Goal: Task Accomplishment & Management: Manage account settings

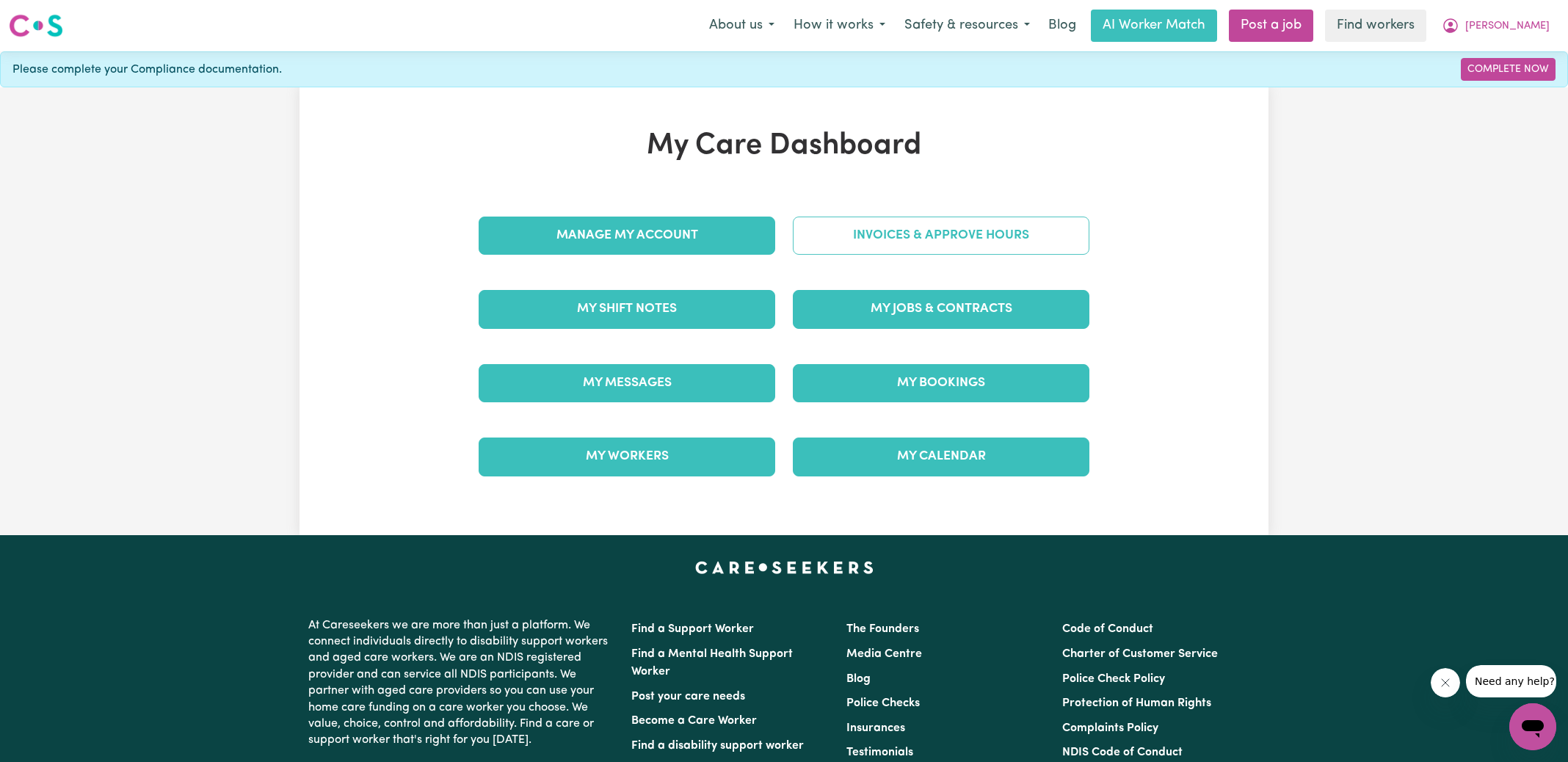
click at [801, 243] on link "Invoices & Approve Hours" at bounding box center [942, 236] width 297 height 38
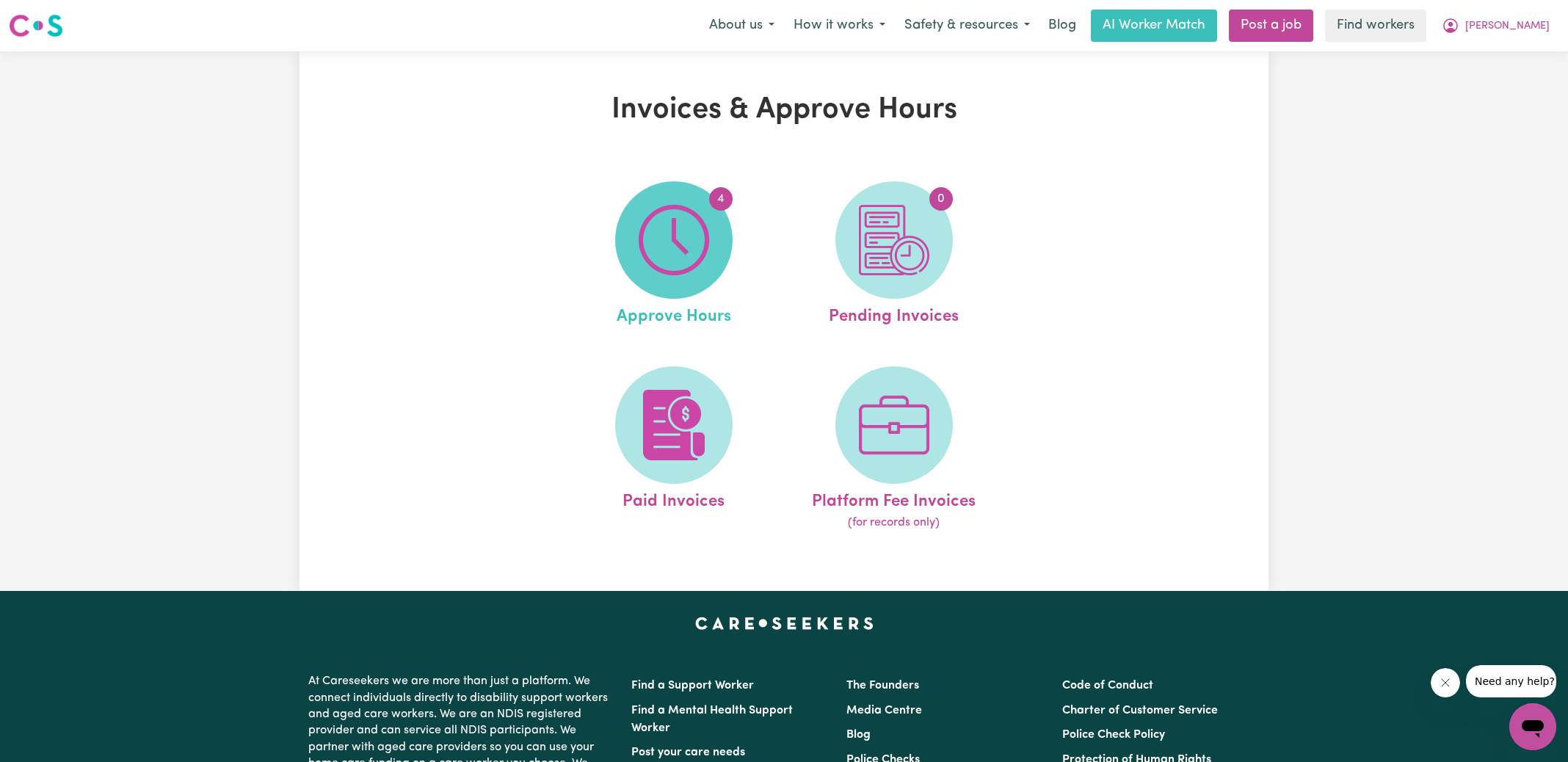
click at [666, 250] on img at bounding box center [674, 240] width 71 height 71
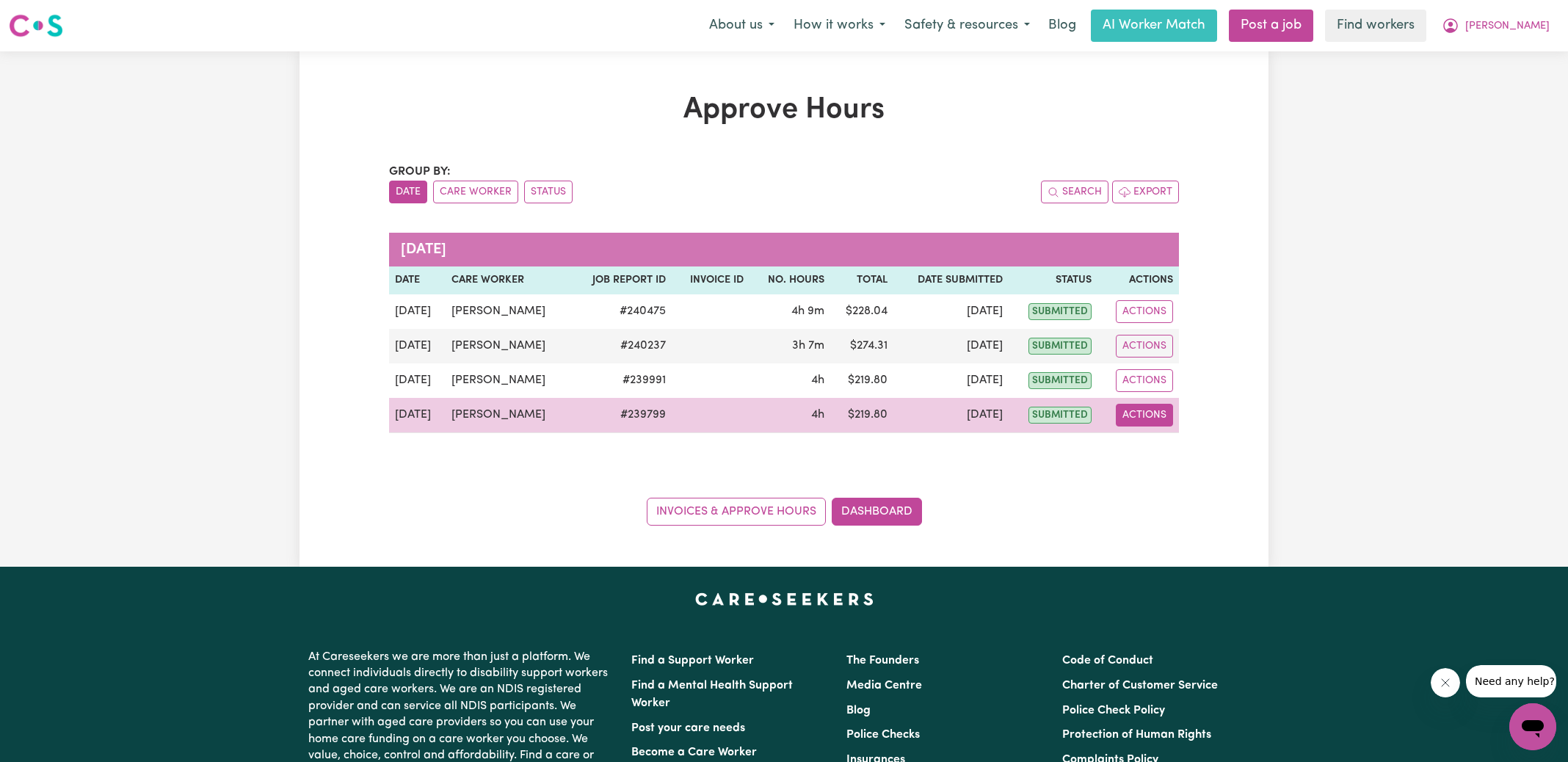
click at [1141, 413] on button "Actions" at bounding box center [1144, 414] width 58 height 23
click at [1160, 440] on link "View Job Report" at bounding box center [1181, 448] width 126 height 29
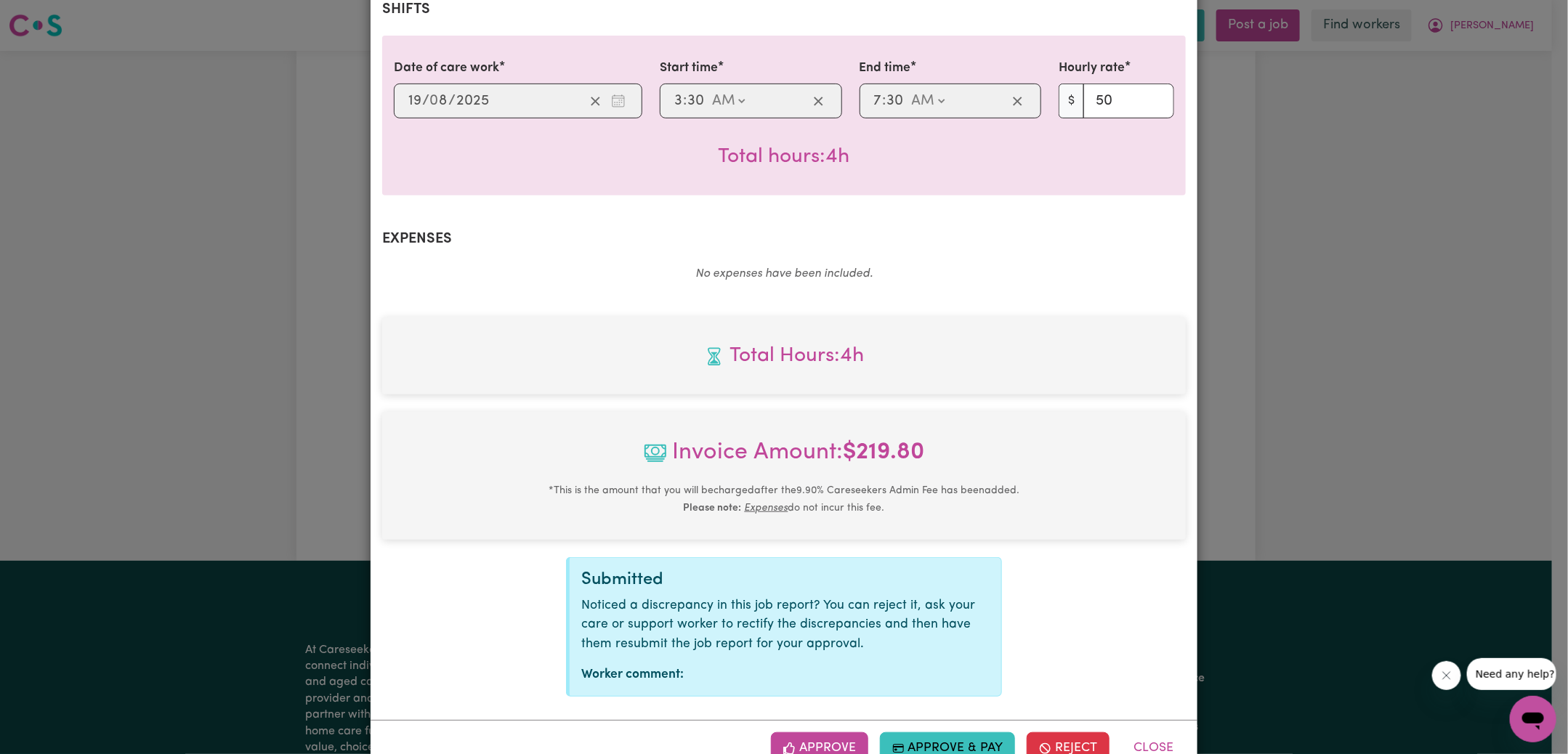
scroll to position [384, 0]
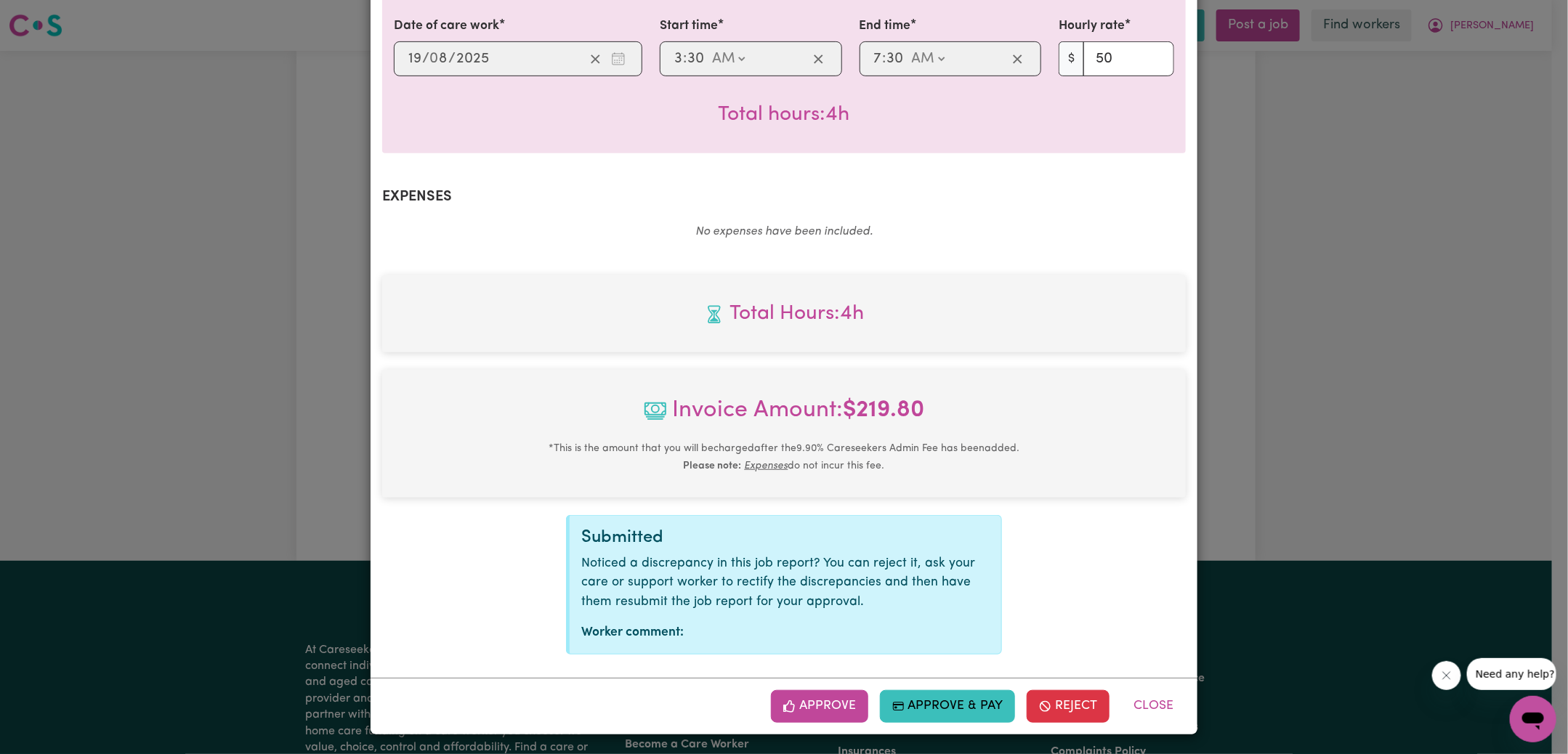
drag, startPoint x: 826, startPoint y: 694, endPoint x: 858, endPoint y: 659, distance: 47.4
click at [826, 695] on button "Approve" at bounding box center [819, 705] width 97 height 32
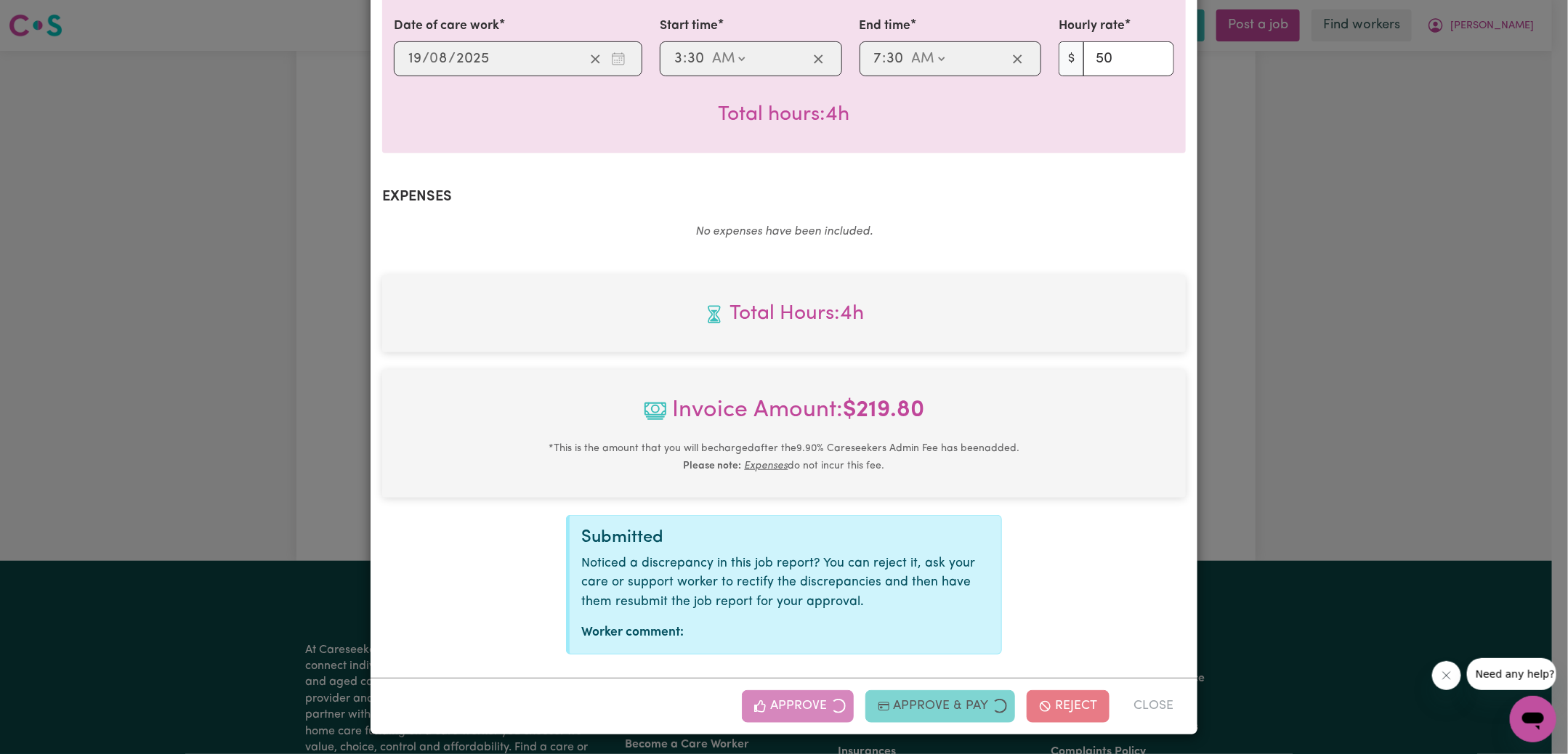
click at [1213, 428] on div "Job Report # 239799 - [PERSON_NAME] Summary Job report # 239799 Client name: [P…" at bounding box center [784, 377] width 1568 height 754
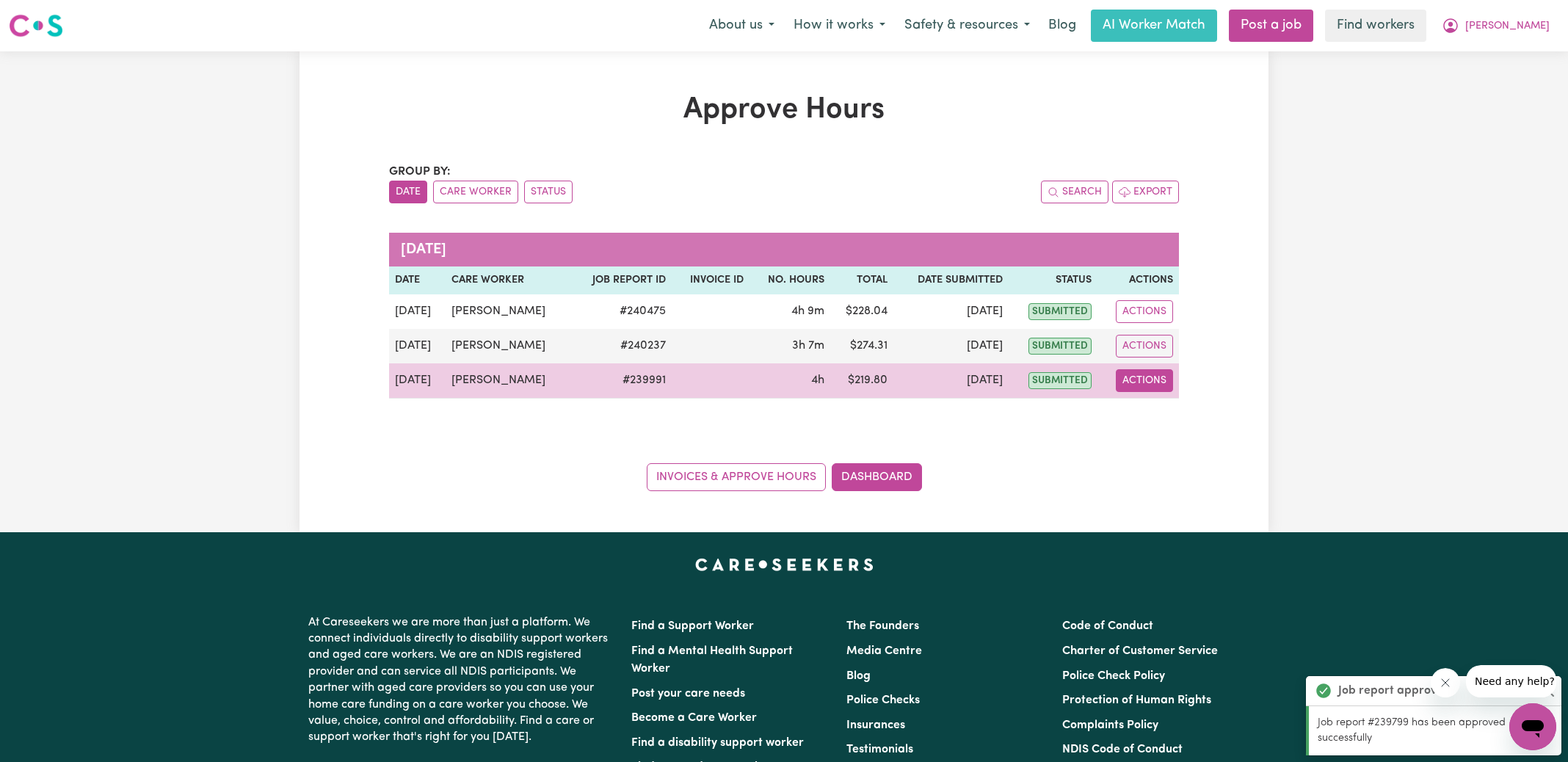
click at [1147, 382] on button "Actions" at bounding box center [1144, 380] width 58 height 23
click at [1169, 419] on link "View Job Report" at bounding box center [1181, 414] width 126 height 29
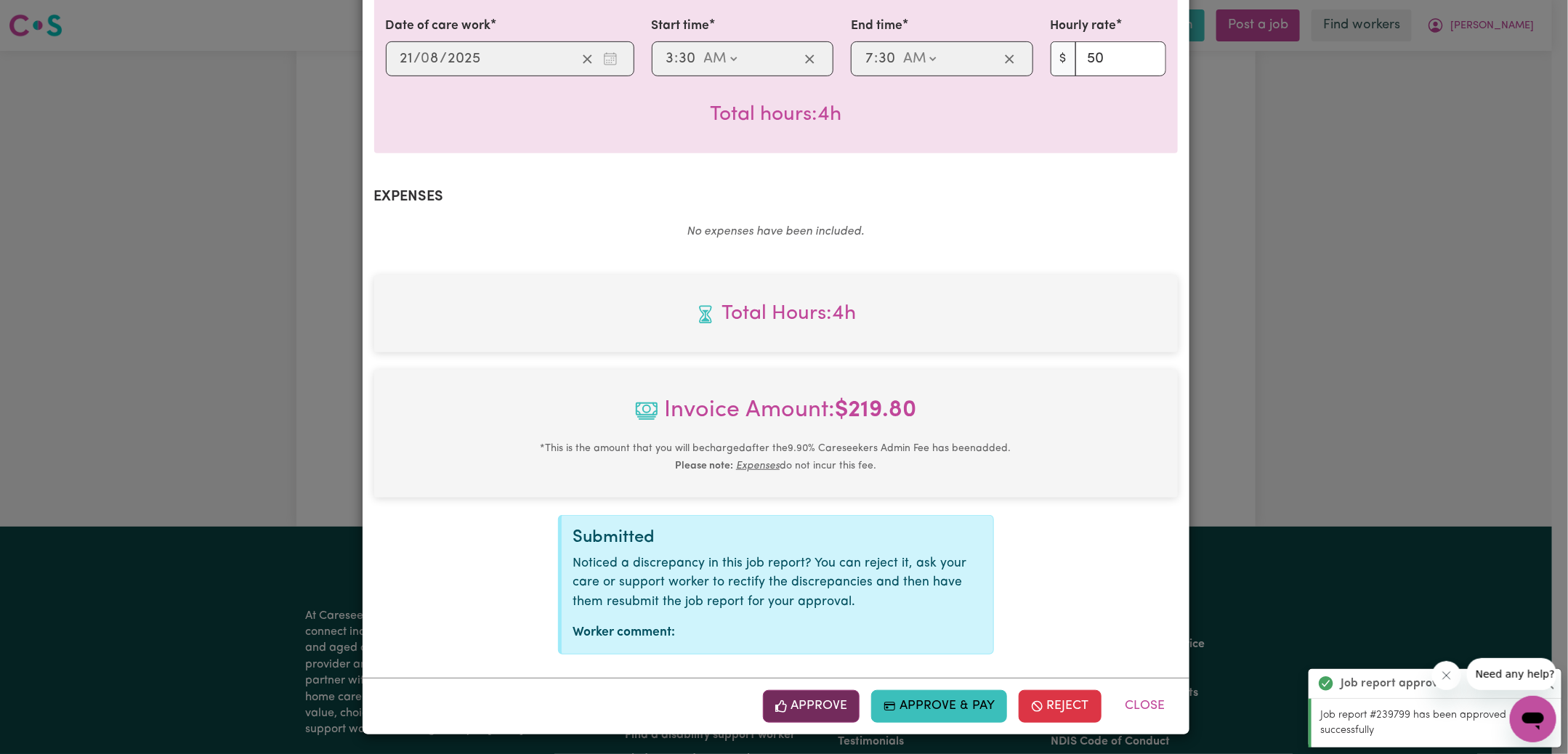
click at [832, 697] on button "Approve" at bounding box center [811, 705] width 97 height 32
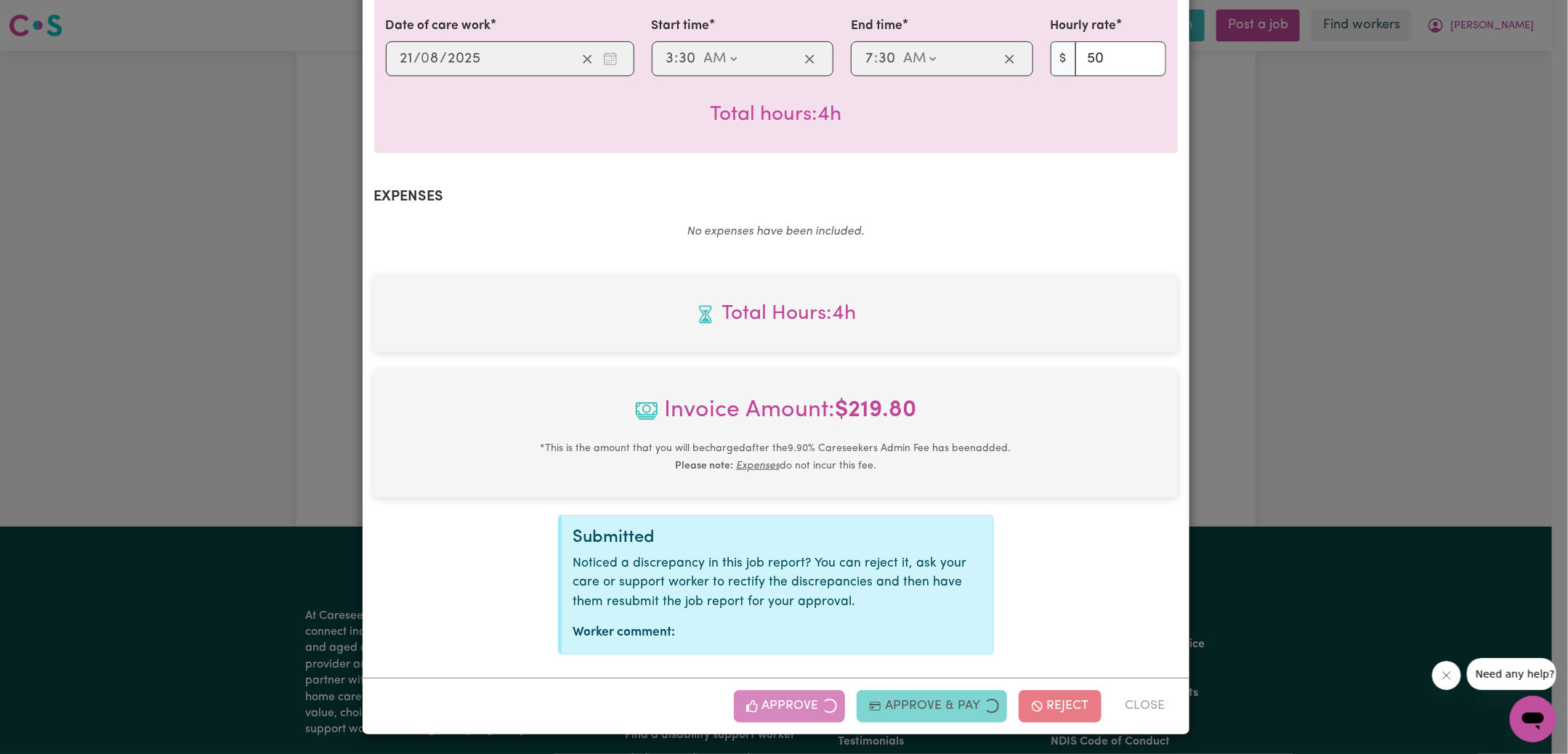
click at [1354, 391] on div "Job Report # 239991 - [PERSON_NAME] Summary Job report # 239991 Client name: [P…" at bounding box center [784, 377] width 1568 height 754
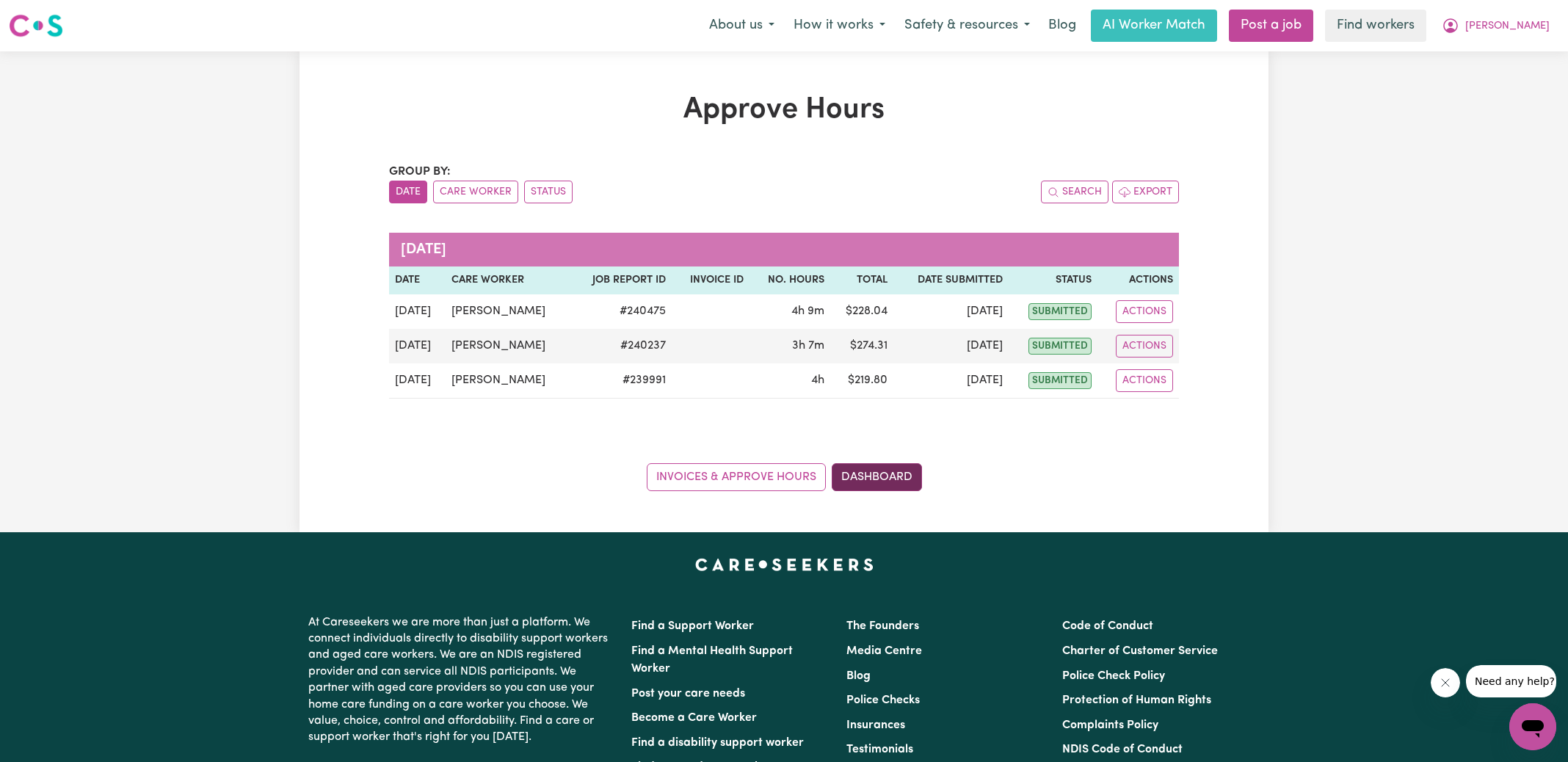
click at [902, 475] on link "Dashboard" at bounding box center [877, 476] width 90 height 28
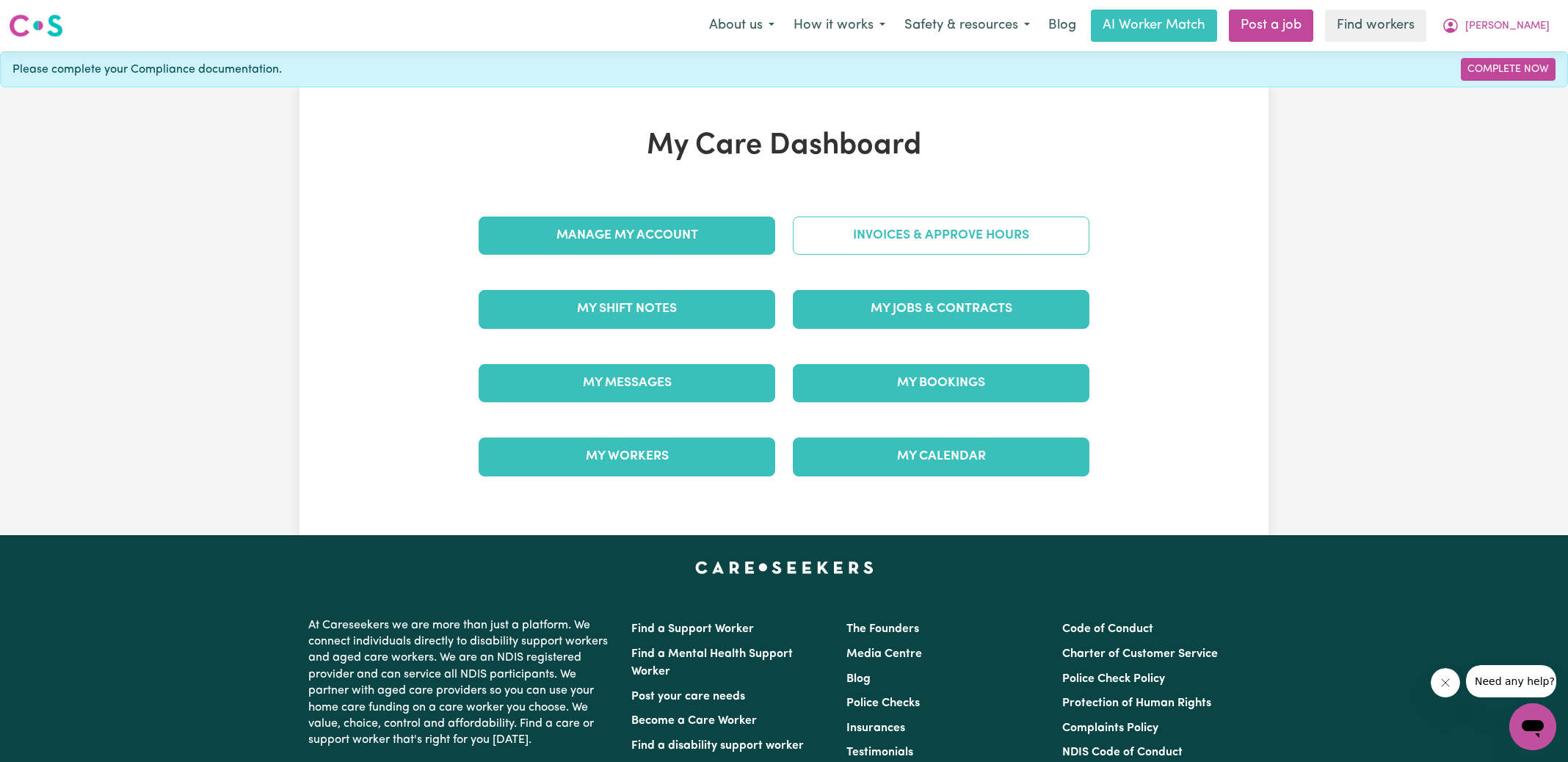
click at [995, 237] on link "Invoices & Approve Hours" at bounding box center [942, 236] width 297 height 38
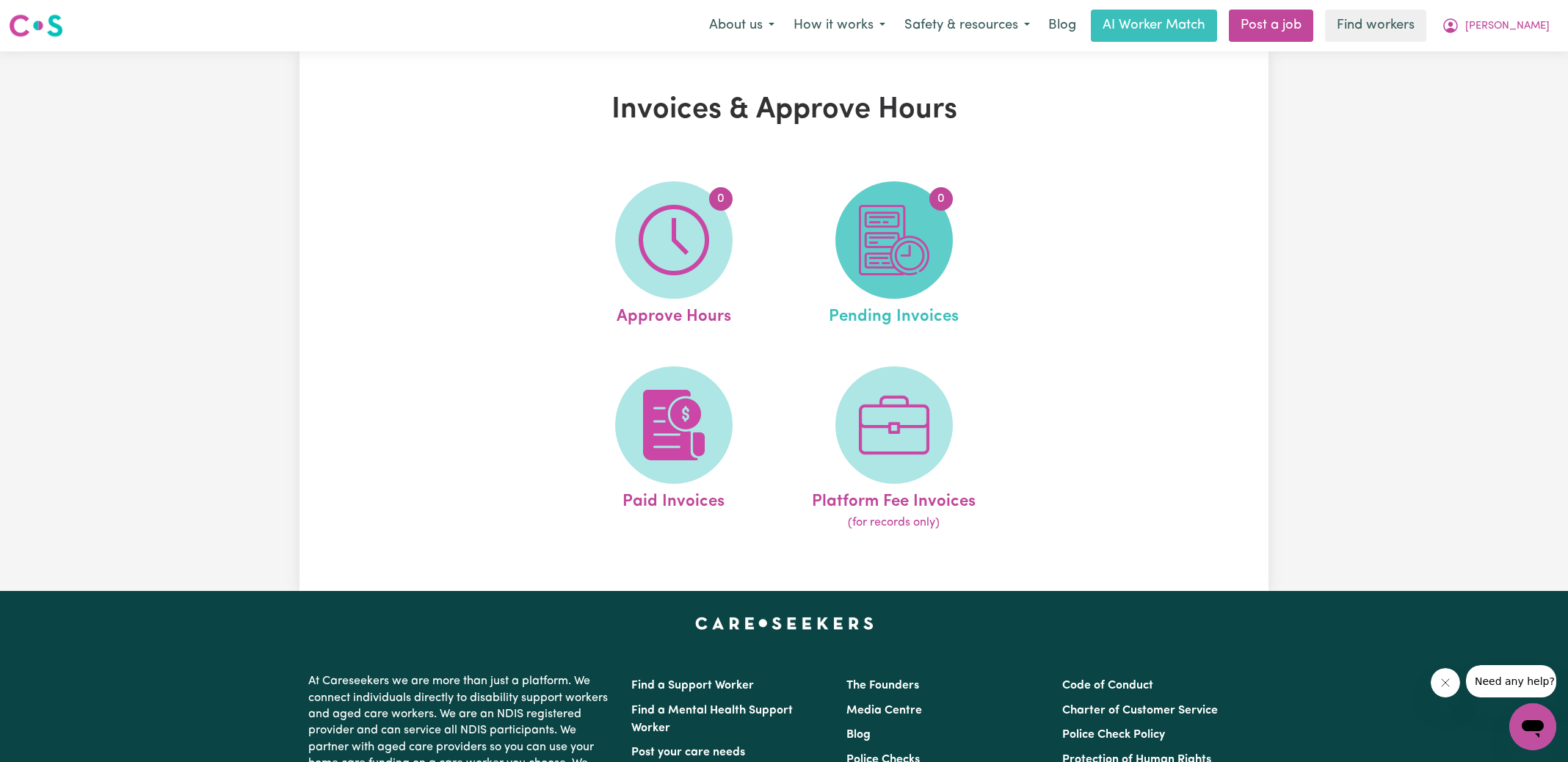
click at [897, 257] on img at bounding box center [894, 240] width 71 height 71
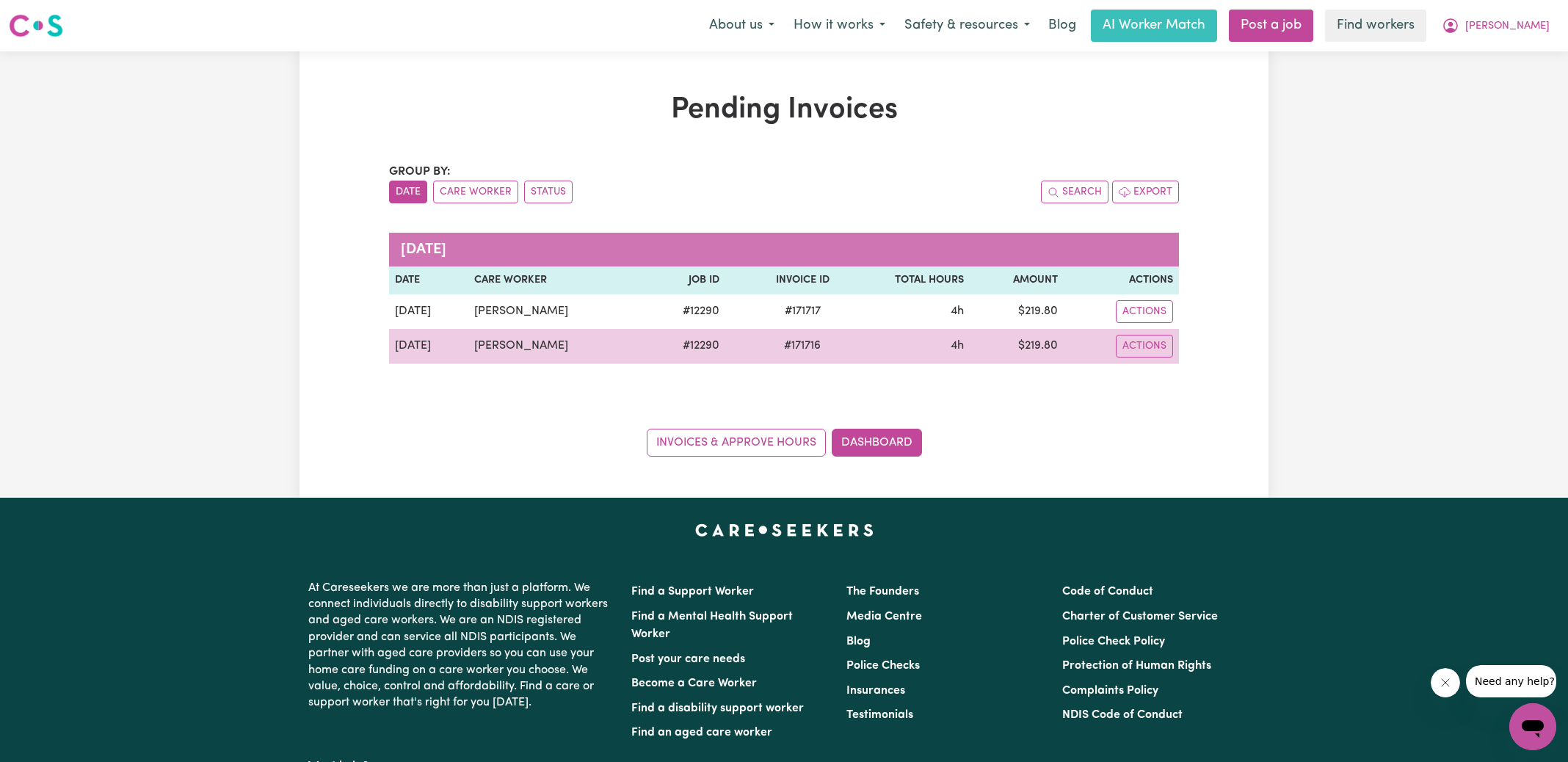
click at [791, 346] on span "# 171716" at bounding box center [802, 345] width 54 height 18
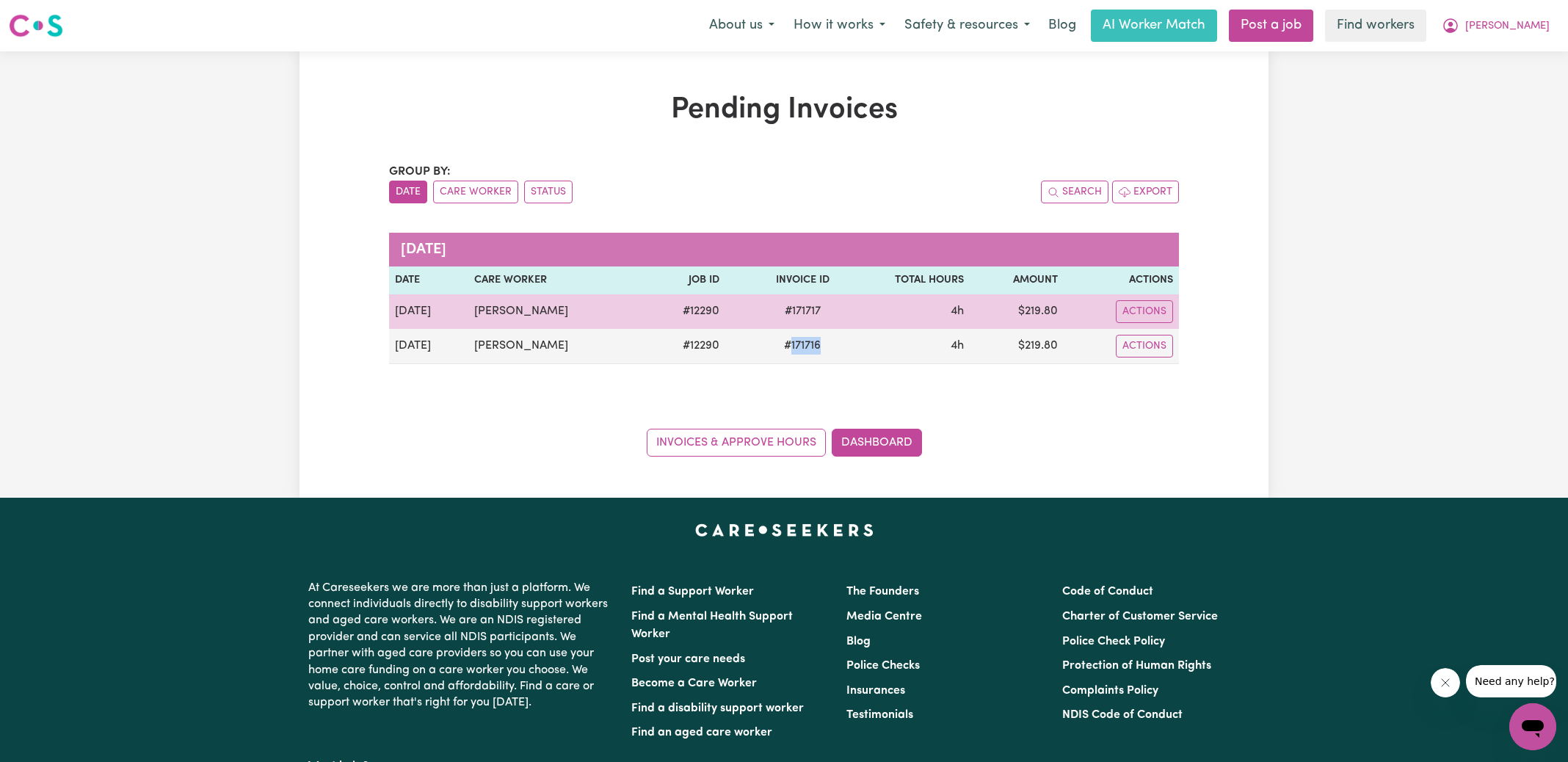
copy span "171716"
click at [802, 311] on span "# 171717" at bounding box center [802, 311] width 53 height 18
click at [796, 312] on span "# 171717" at bounding box center [802, 311] width 53 height 18
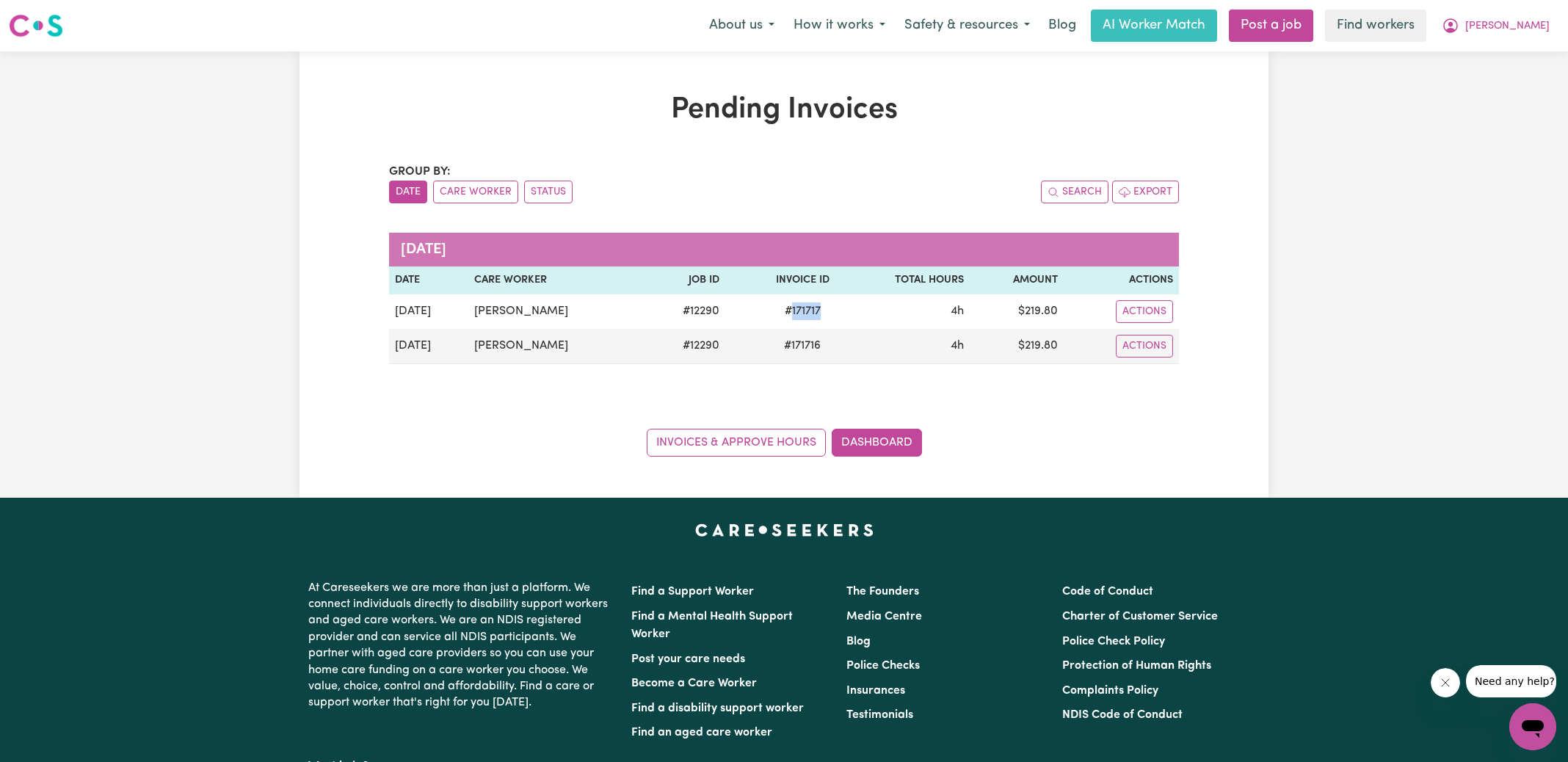
copy span "171717"
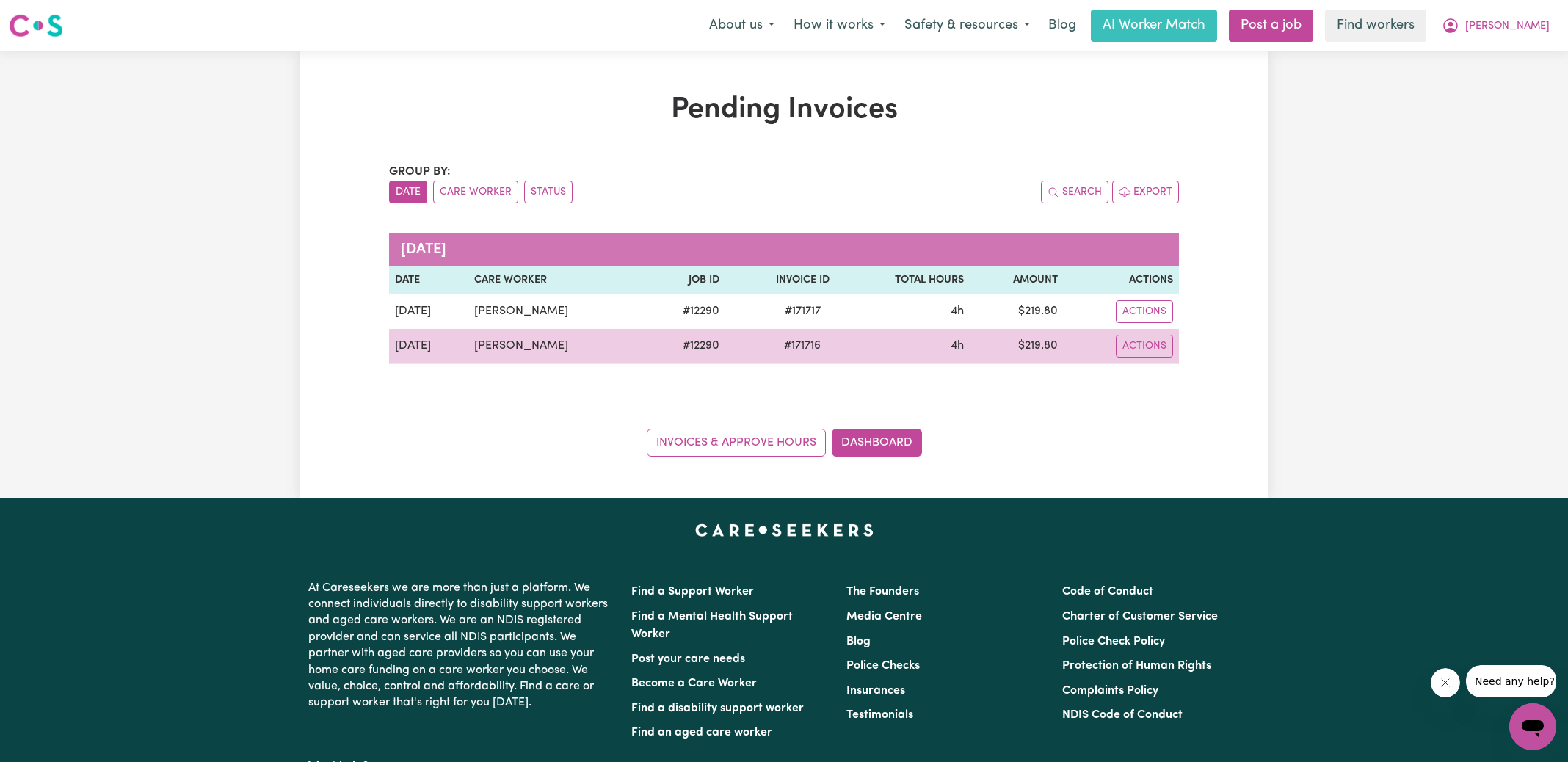
click at [1032, 343] on td "$ 219.80" at bounding box center [1017, 346] width 94 height 35
click at [1033, 343] on td "$ 219.80" at bounding box center [1017, 346] width 94 height 35
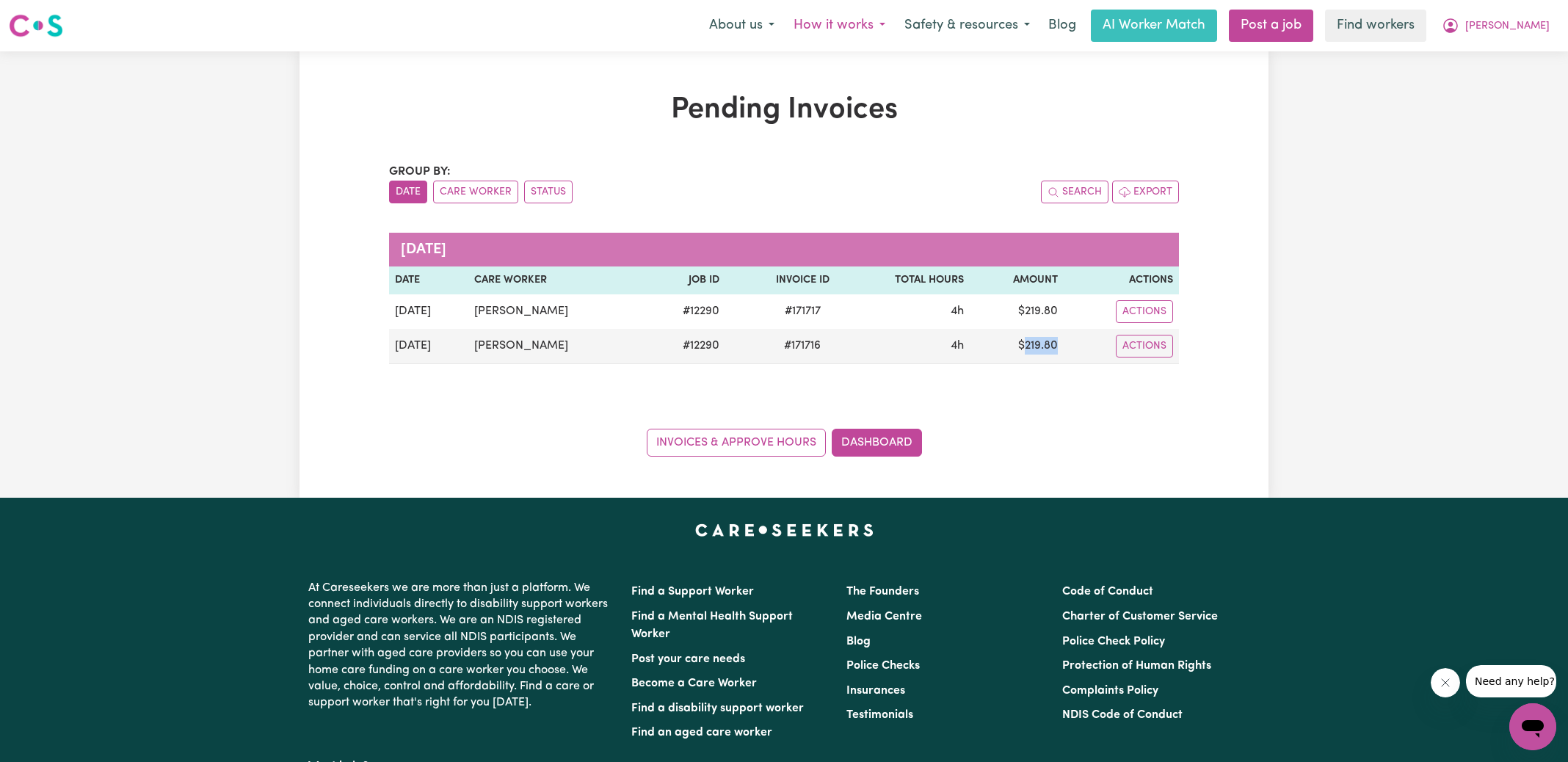
copy td "219.80"
click at [1460, 28] on icon "My Account" at bounding box center [1450, 25] width 18 height 18
click at [1499, 74] on link "Logout" at bounding box center [1500, 84] width 116 height 28
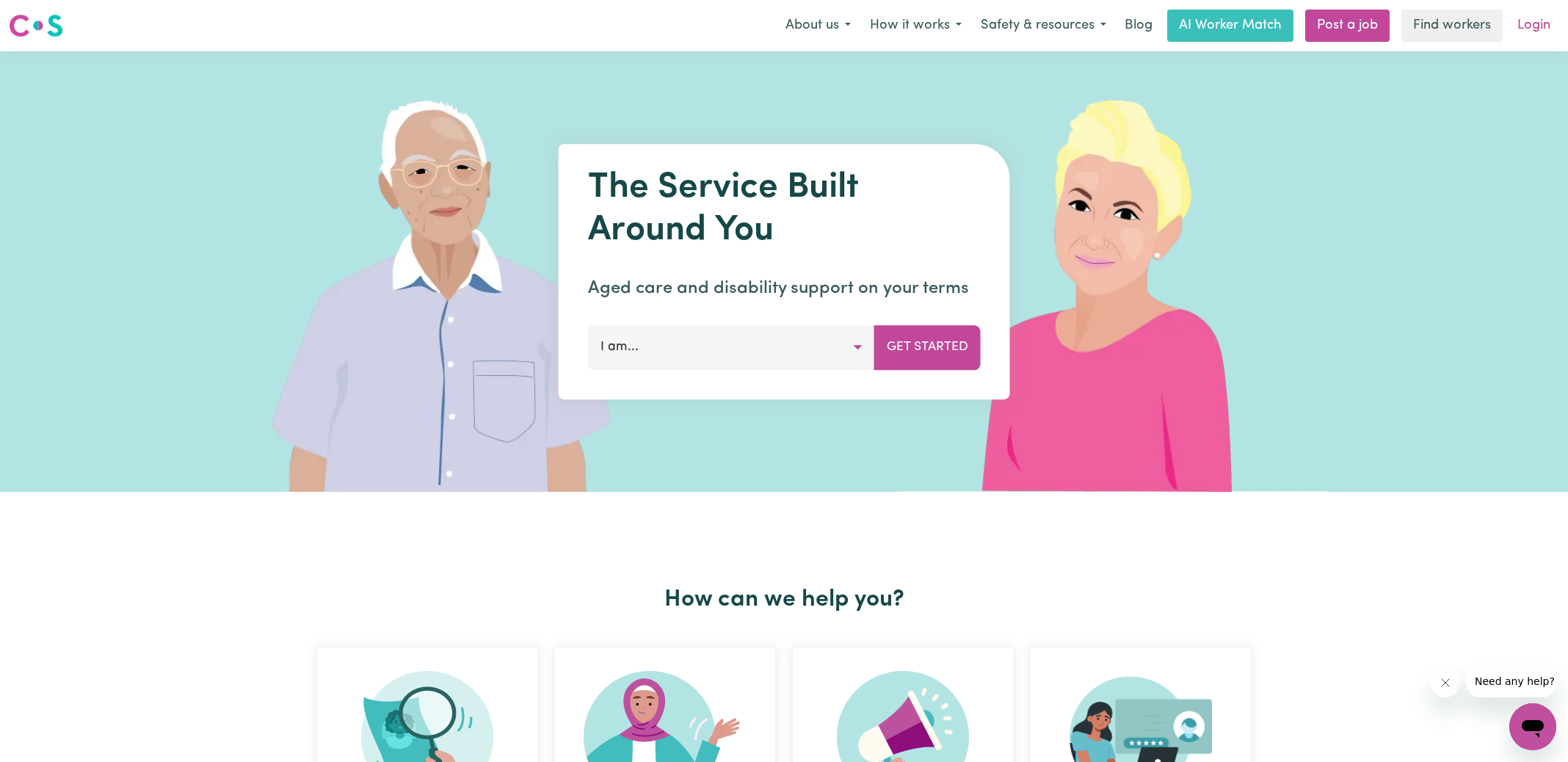
click at [1548, 27] on link "Login" at bounding box center [1534, 25] width 51 height 33
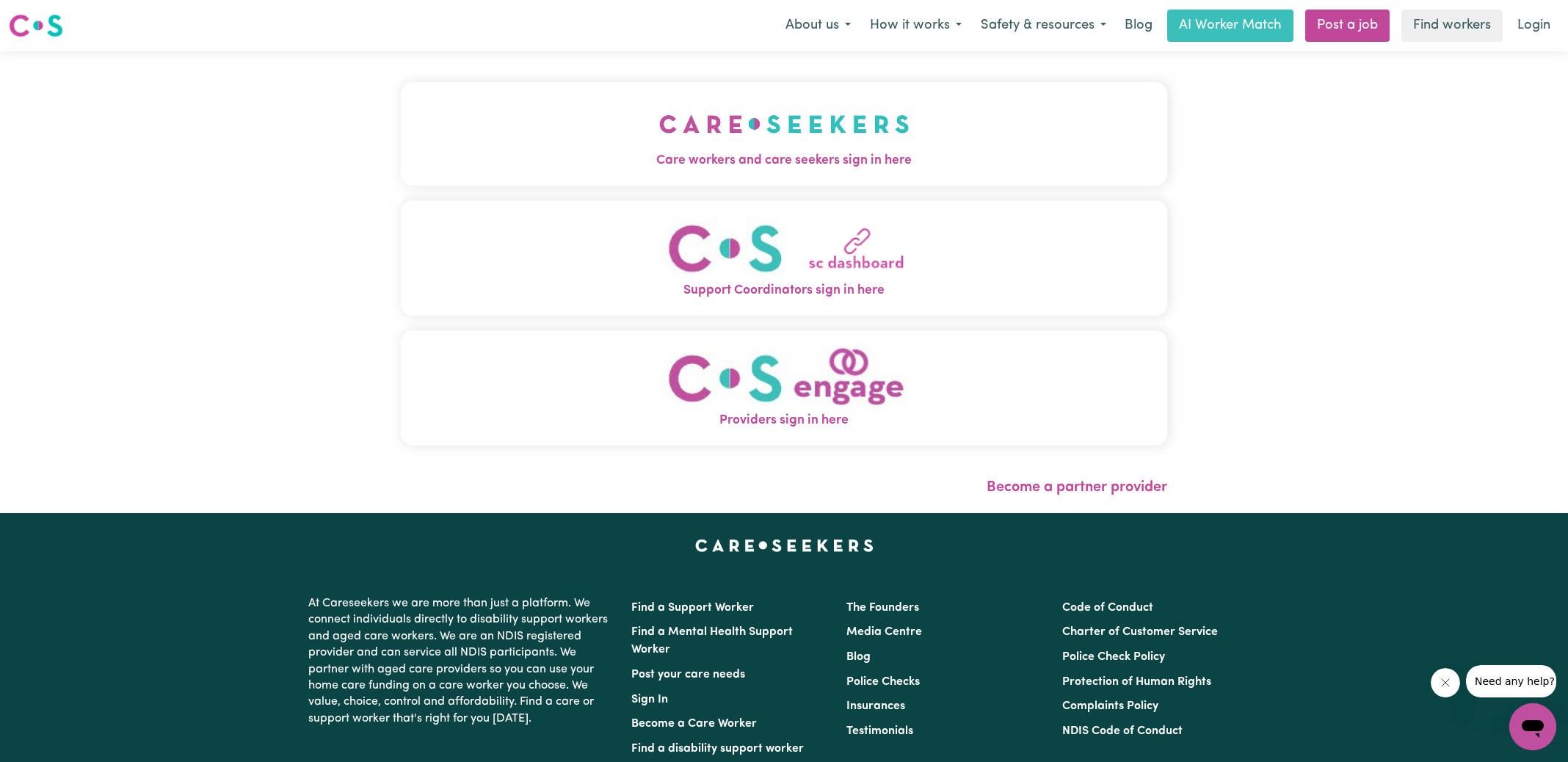
click at [842, 158] on span "Care workers and care seekers sign in here" at bounding box center [784, 160] width 766 height 19
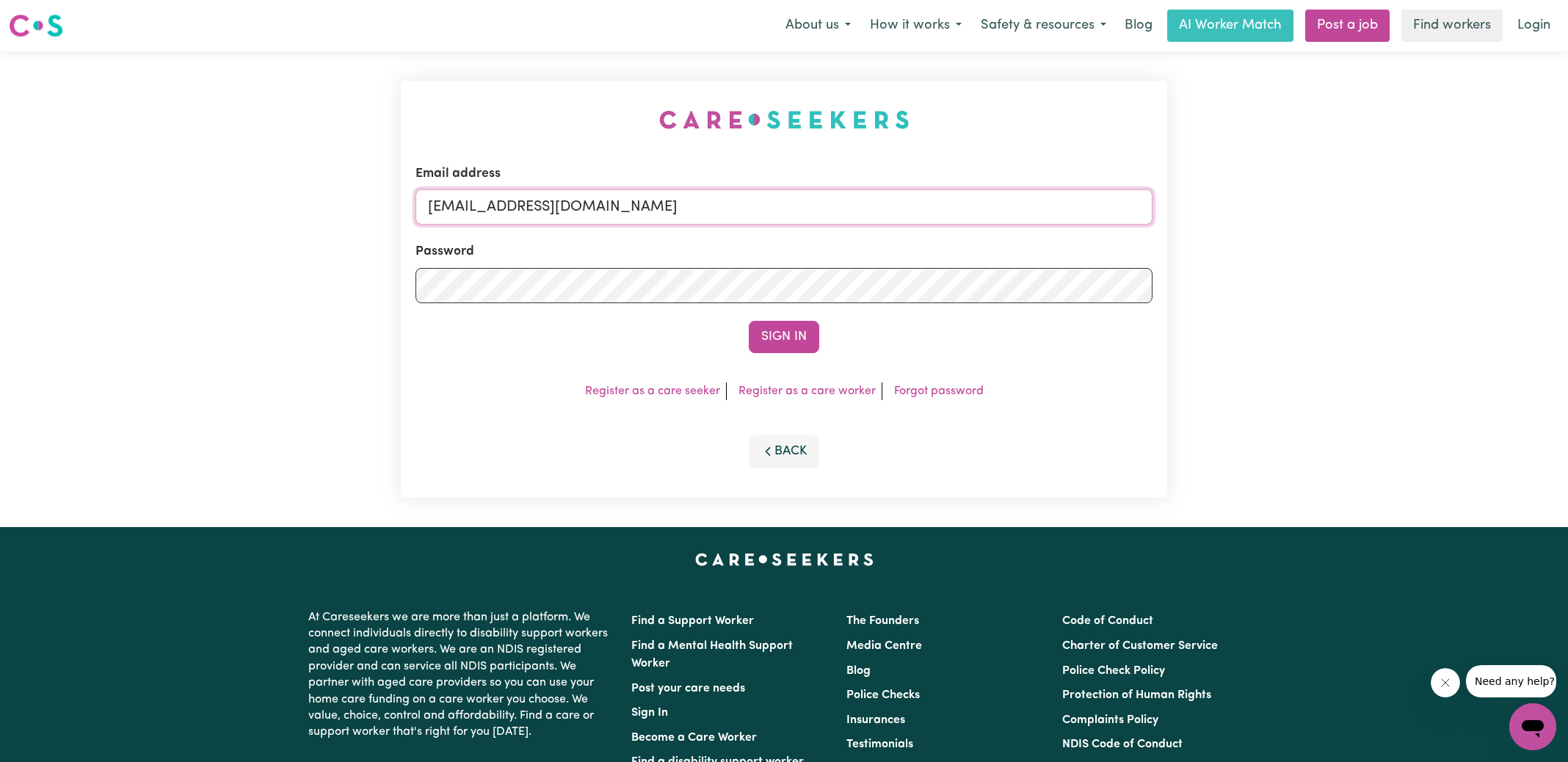
drag, startPoint x: 518, startPoint y: 206, endPoint x: 1585, endPoint y: 218, distance: 1067.1
click at [1567, 218] on html "Menu About us How it works Safety & resources Blog AI Worker Match Post a job F…" at bounding box center [784, 555] width 1568 height 1111
type input "[EMAIL_ADDRESS][DOMAIN_NAME]"
click at [749, 321] on button "Sign In" at bounding box center [784, 337] width 71 height 33
